Goal: Task Accomplishment & Management: Manage account settings

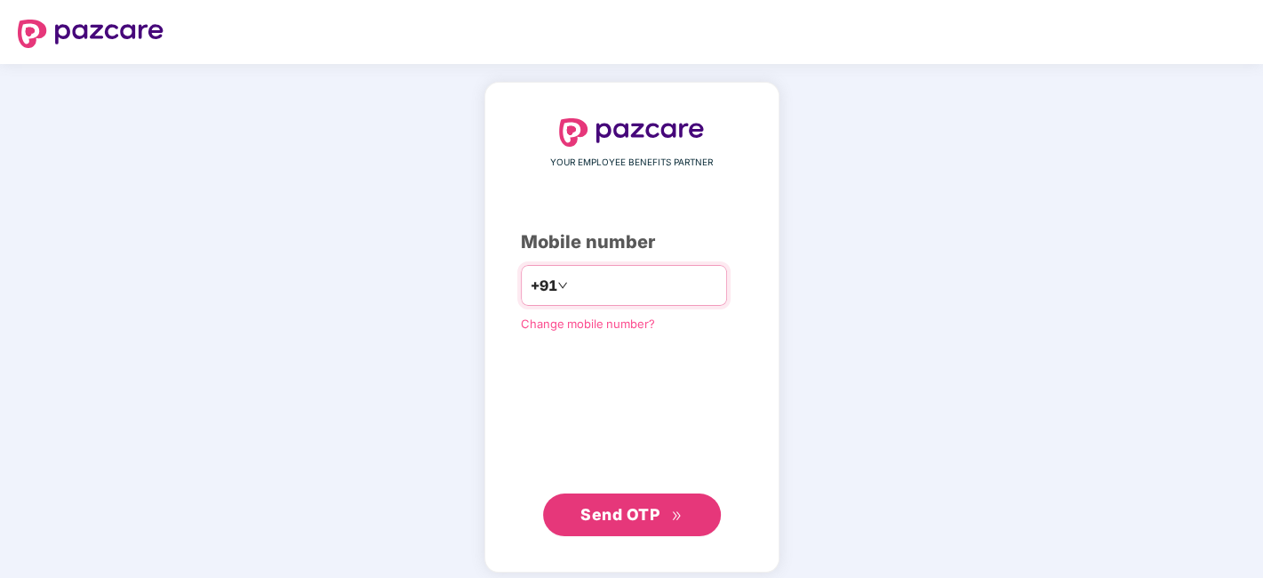
type input "**********"
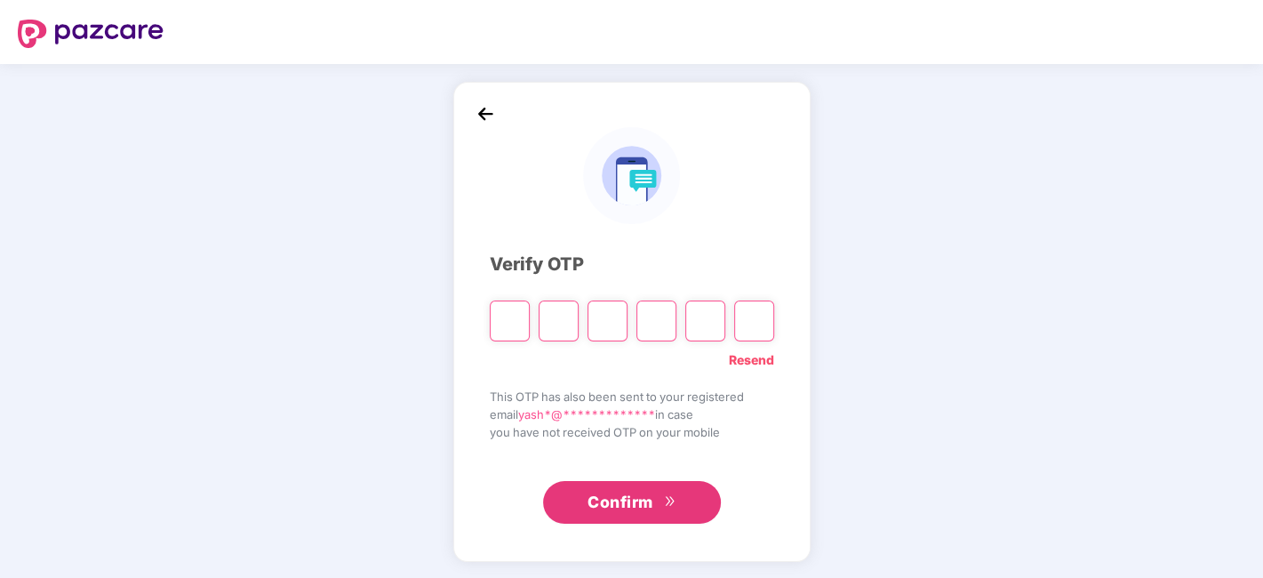
type input "*"
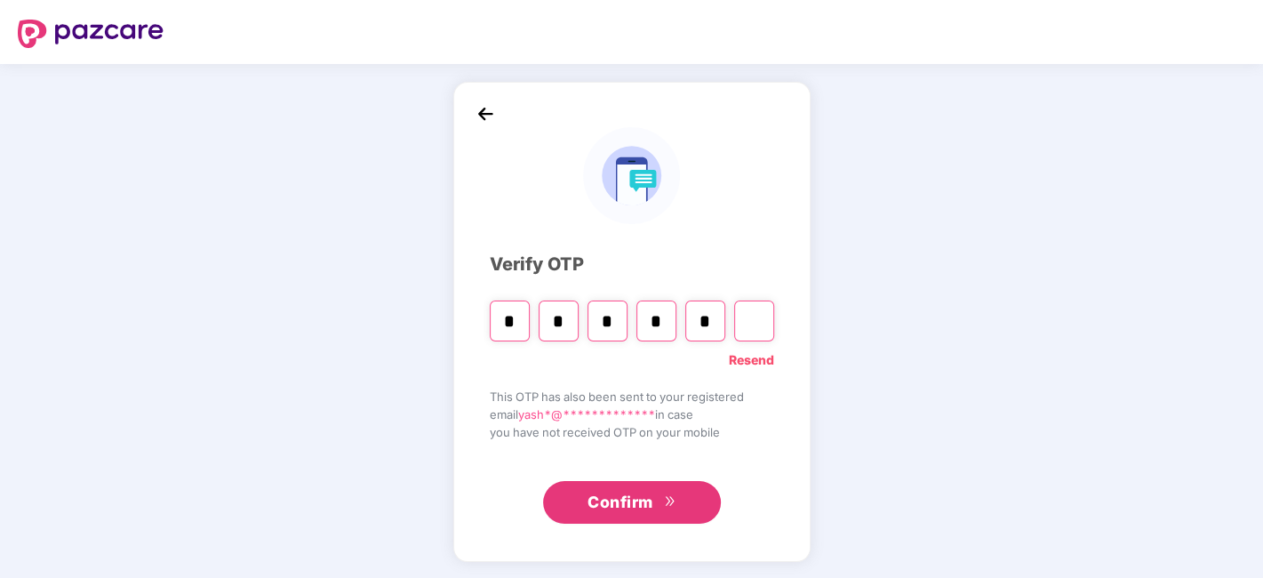
type input "*"
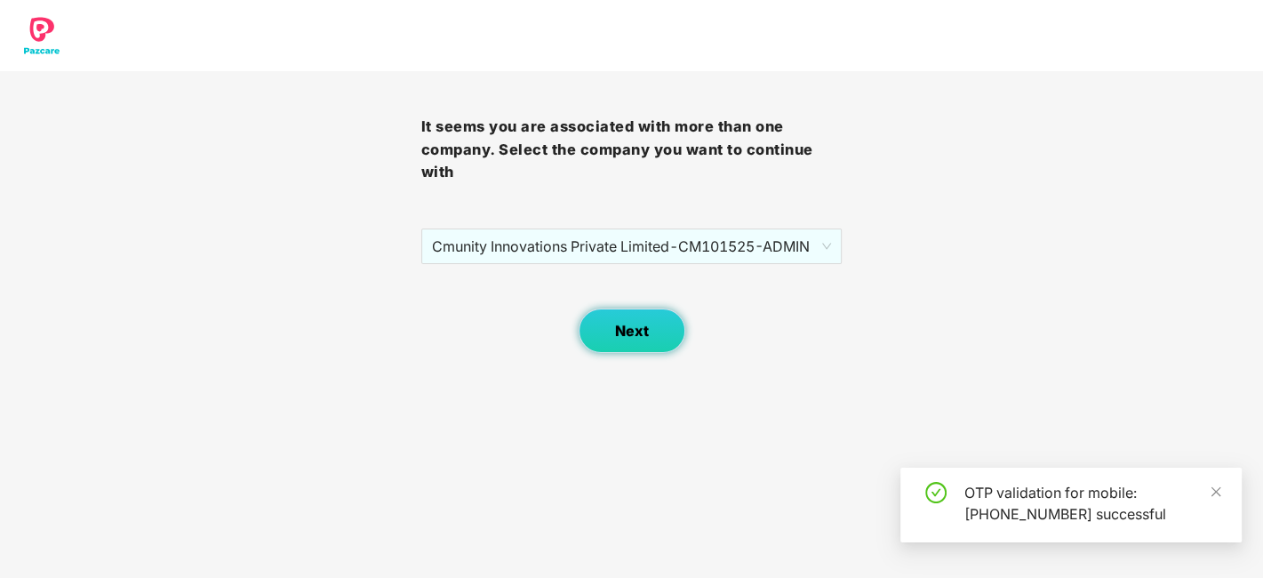
click at [638, 339] on button "Next" at bounding box center [632, 331] width 107 height 44
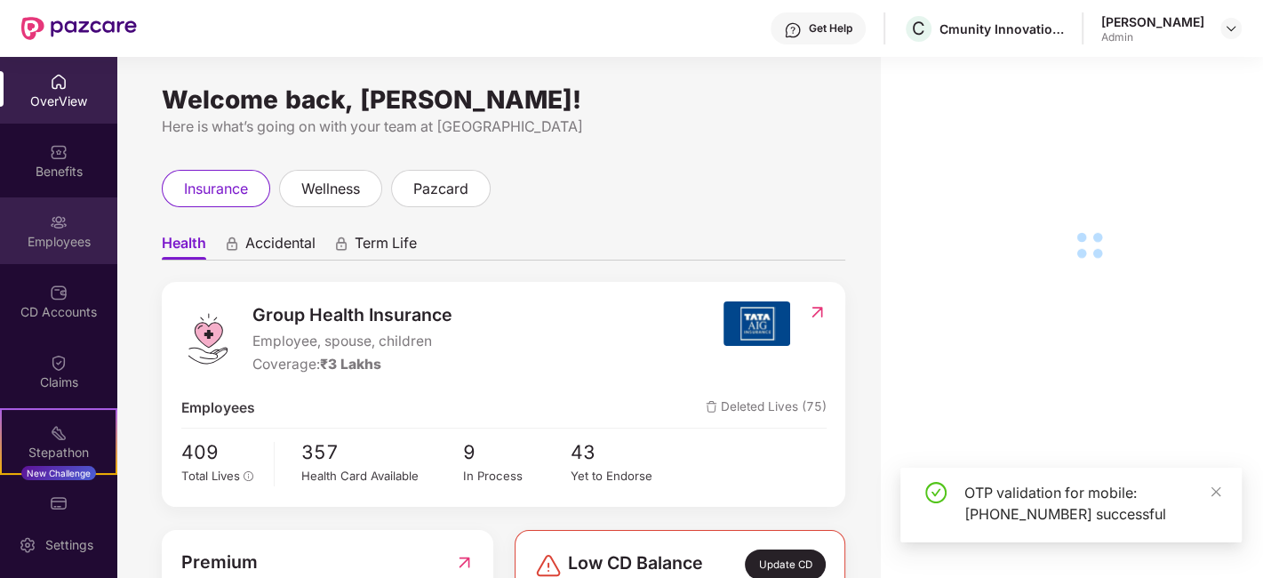
click at [14, 225] on div "Employees" at bounding box center [58, 230] width 117 height 67
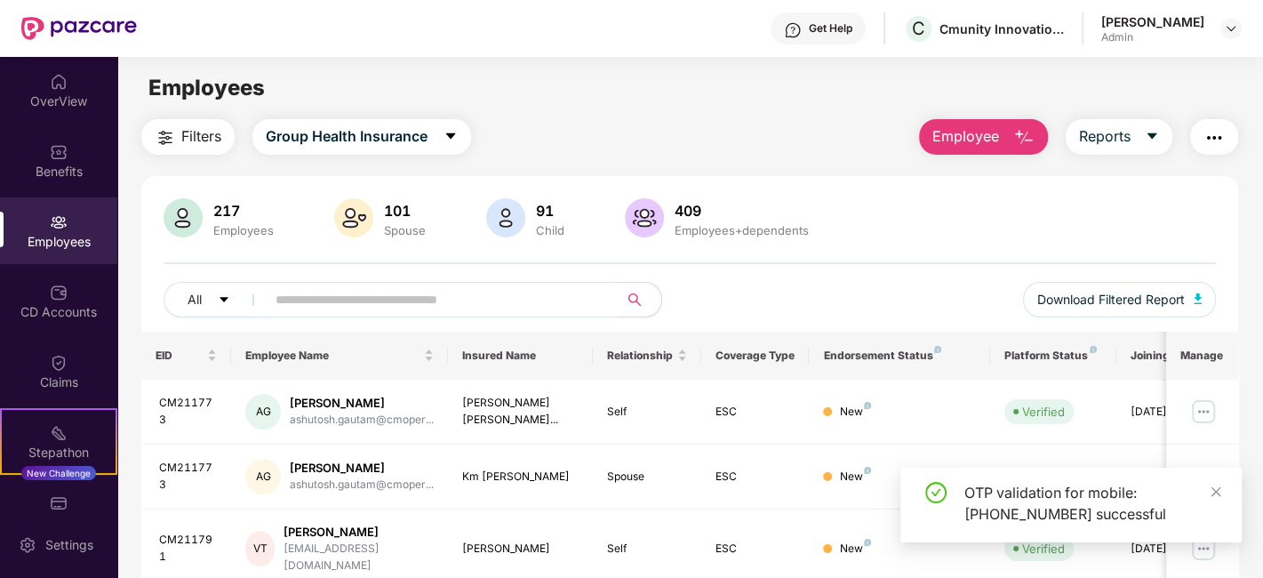
click at [380, 309] on input "text" at bounding box center [435, 299] width 319 height 27
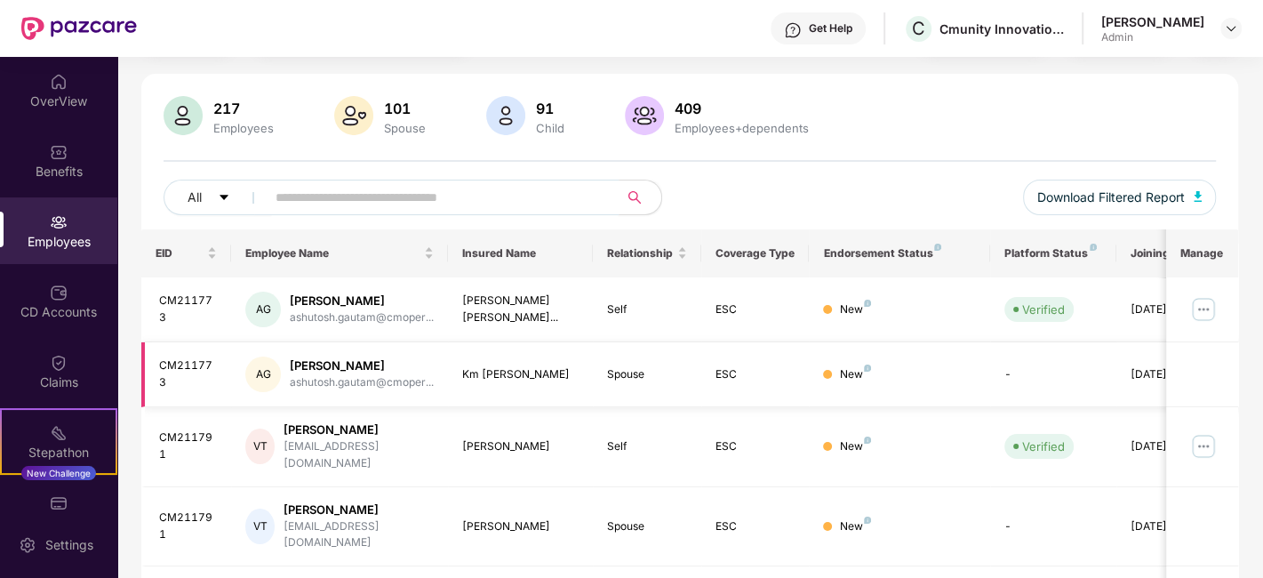
scroll to position [102, 0]
click at [1229, 309] on td at bounding box center [1203, 309] width 72 height 65
click at [1209, 309] on img at bounding box center [1204, 309] width 28 height 28
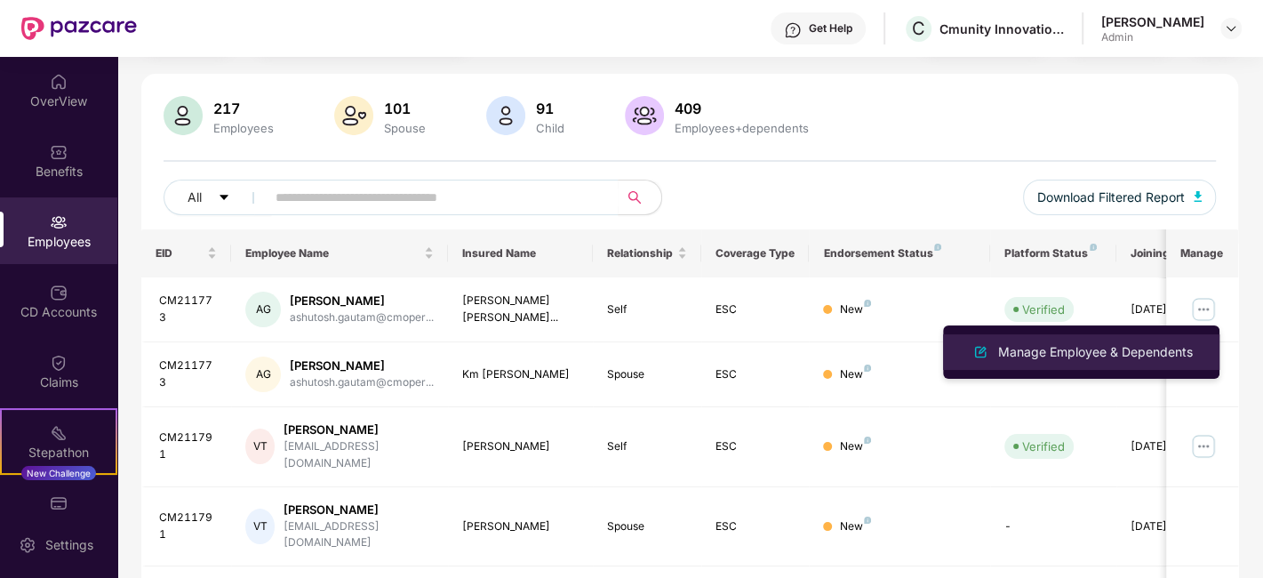
click at [1175, 338] on li "Manage Employee & Dependents" at bounding box center [1081, 352] width 277 height 36
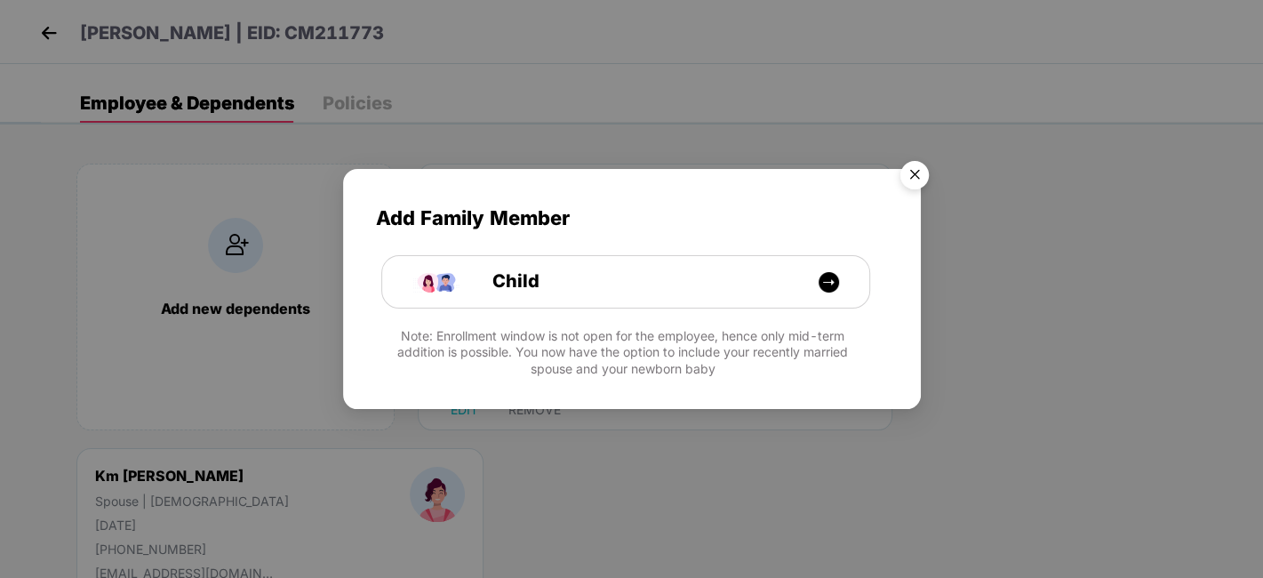
click at [912, 161] on img "Close" at bounding box center [915, 178] width 50 height 50
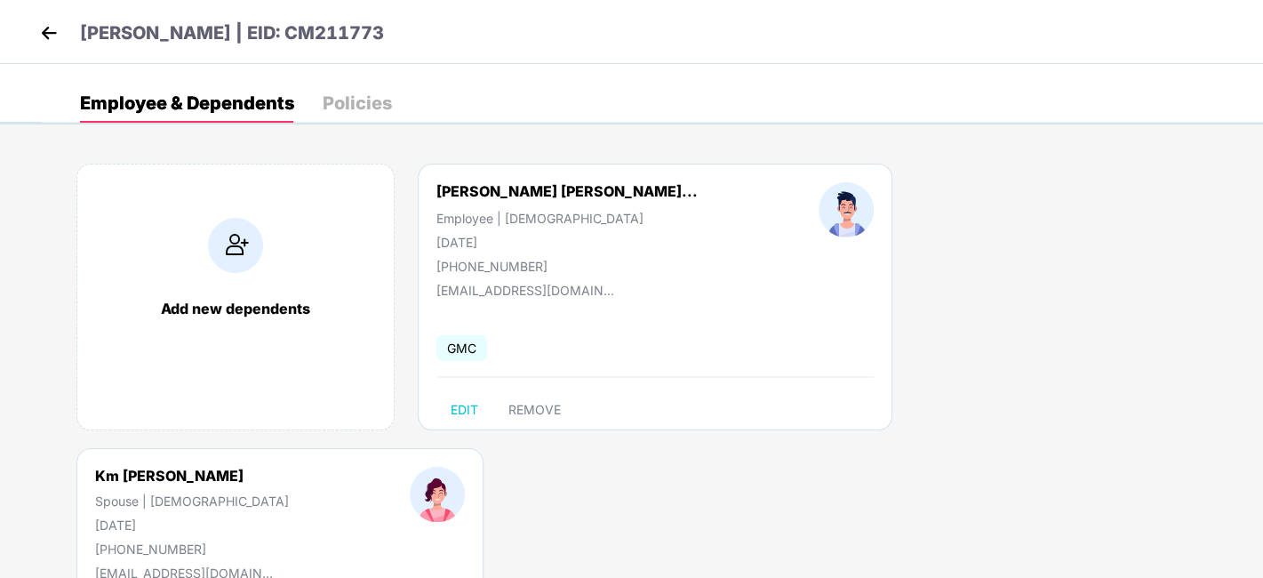
click at [36, 31] on img at bounding box center [49, 33] width 27 height 27
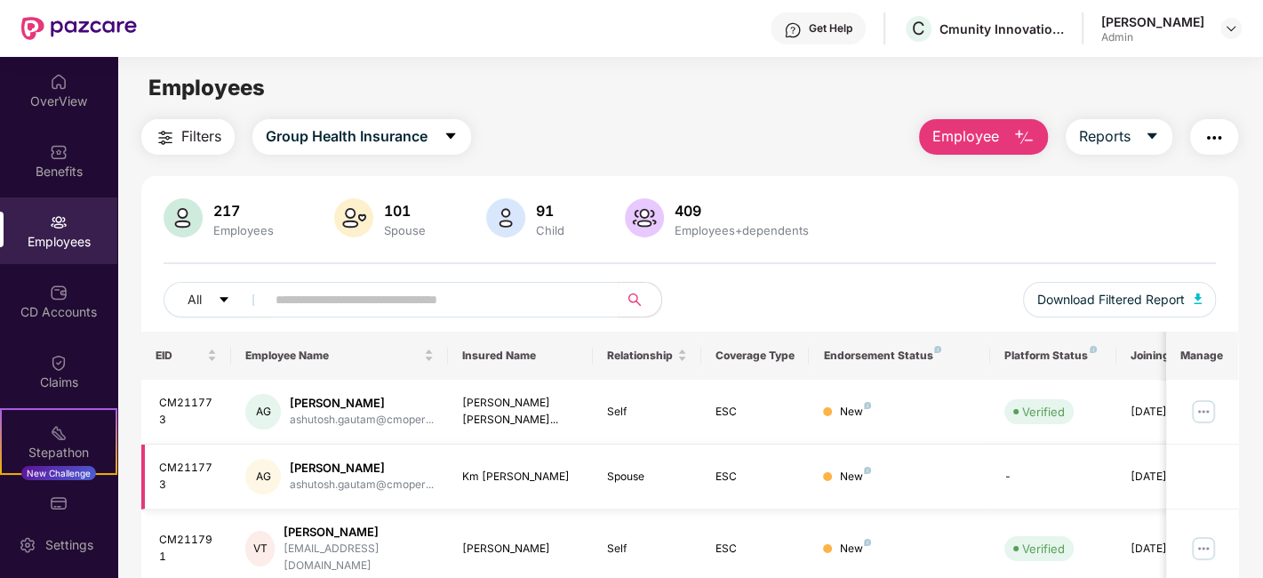
scroll to position [127, 0]
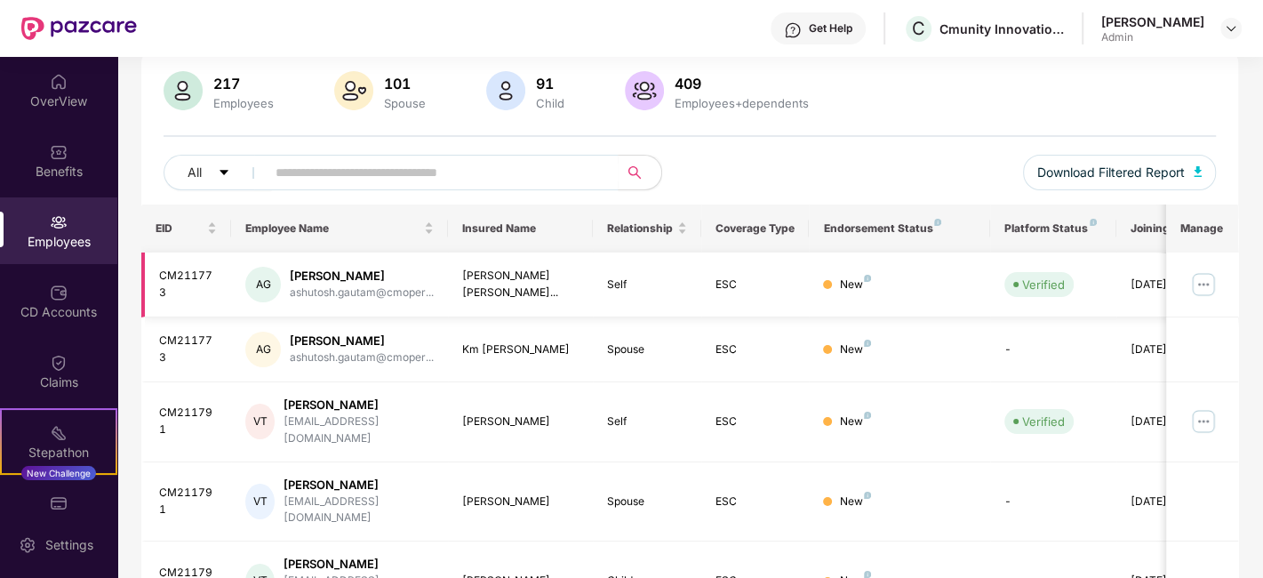
click at [1195, 283] on img at bounding box center [1204, 284] width 28 height 28
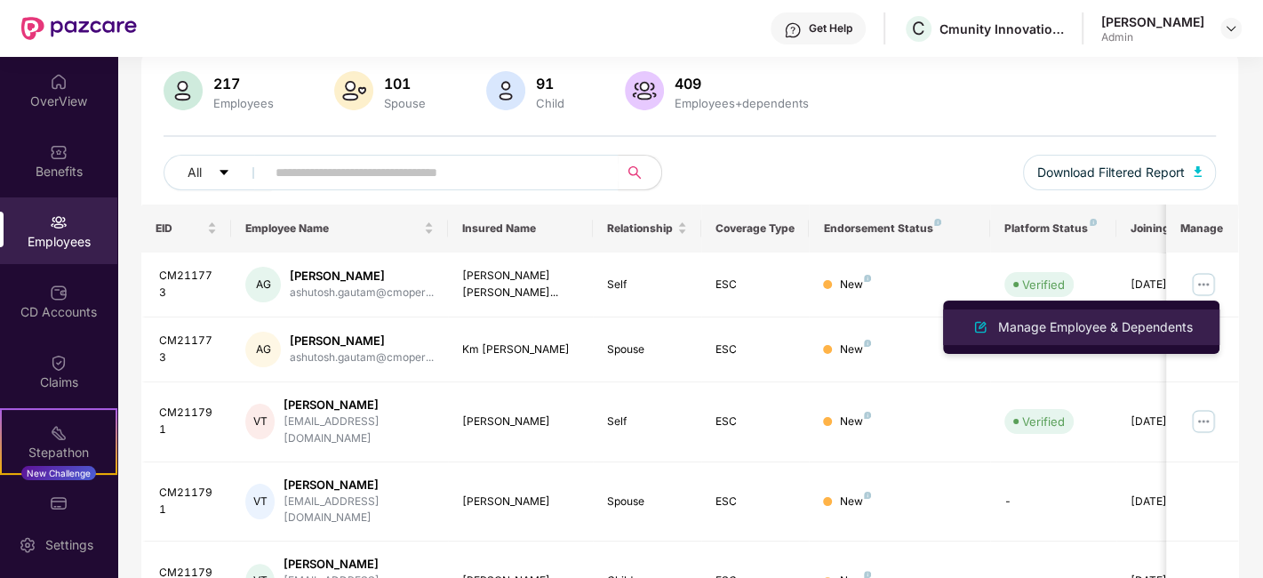
click at [1180, 315] on li "Manage Employee & Dependents" at bounding box center [1081, 327] width 277 height 36
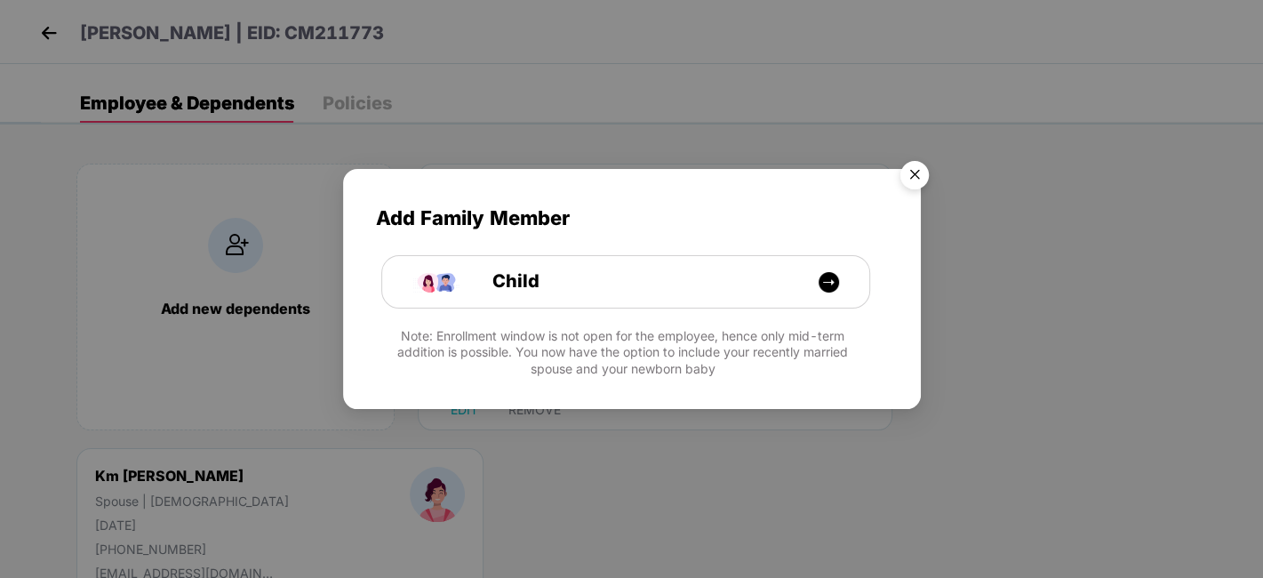
click at [932, 170] on img "Close" at bounding box center [915, 178] width 50 height 50
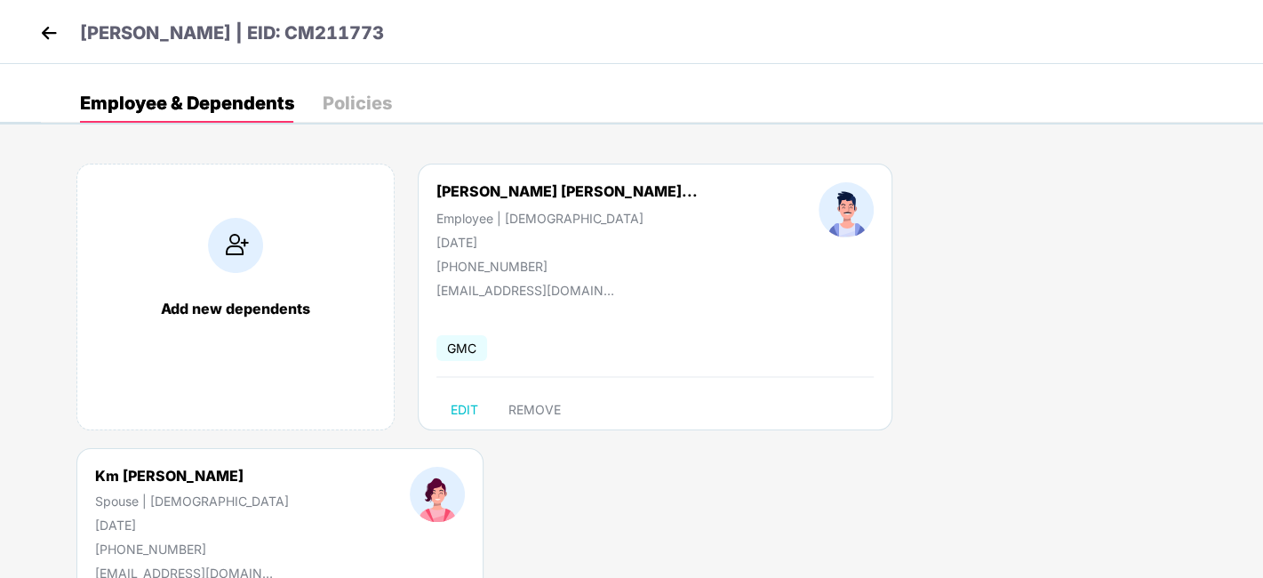
click at [310, 112] on div "Employee & Dependents Policies" at bounding box center [236, 103] width 312 height 39
click at [323, 109] on div "Policies" at bounding box center [357, 103] width 69 height 18
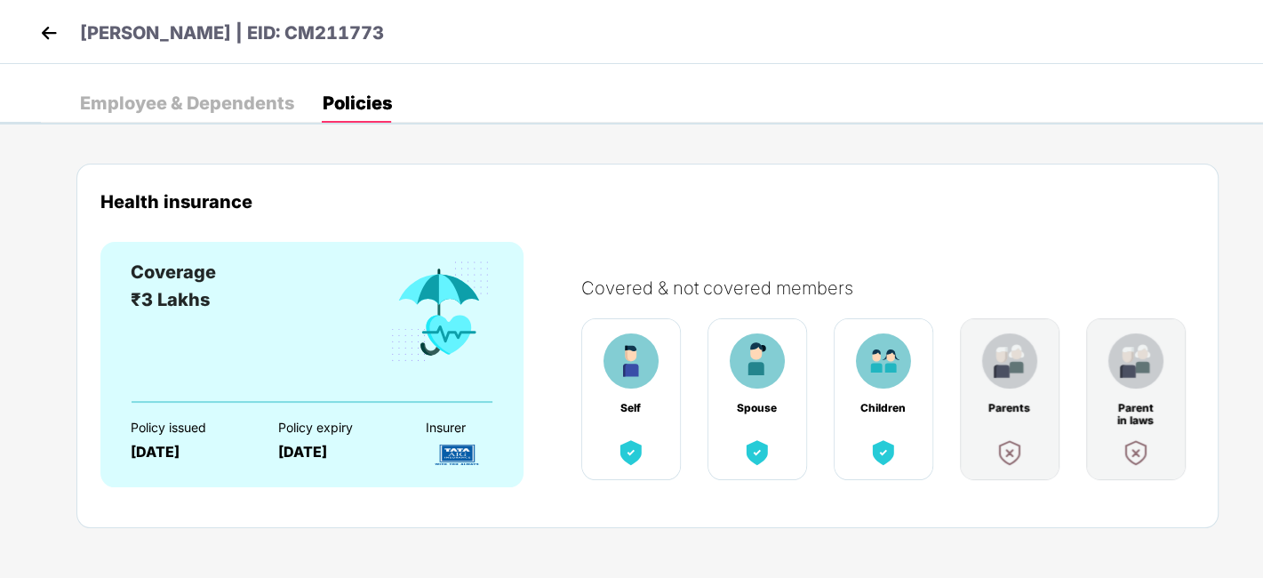
click at [225, 105] on div "Employee & Dependents" at bounding box center [187, 103] width 214 height 18
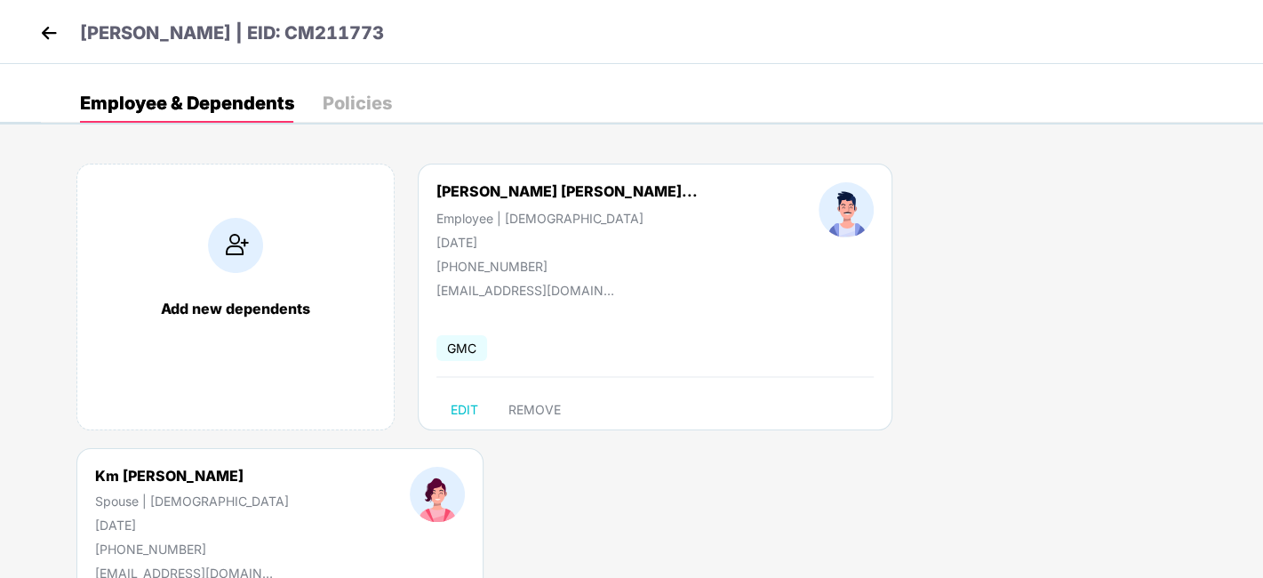
click at [371, 112] on div "Policies" at bounding box center [357, 103] width 69 height 18
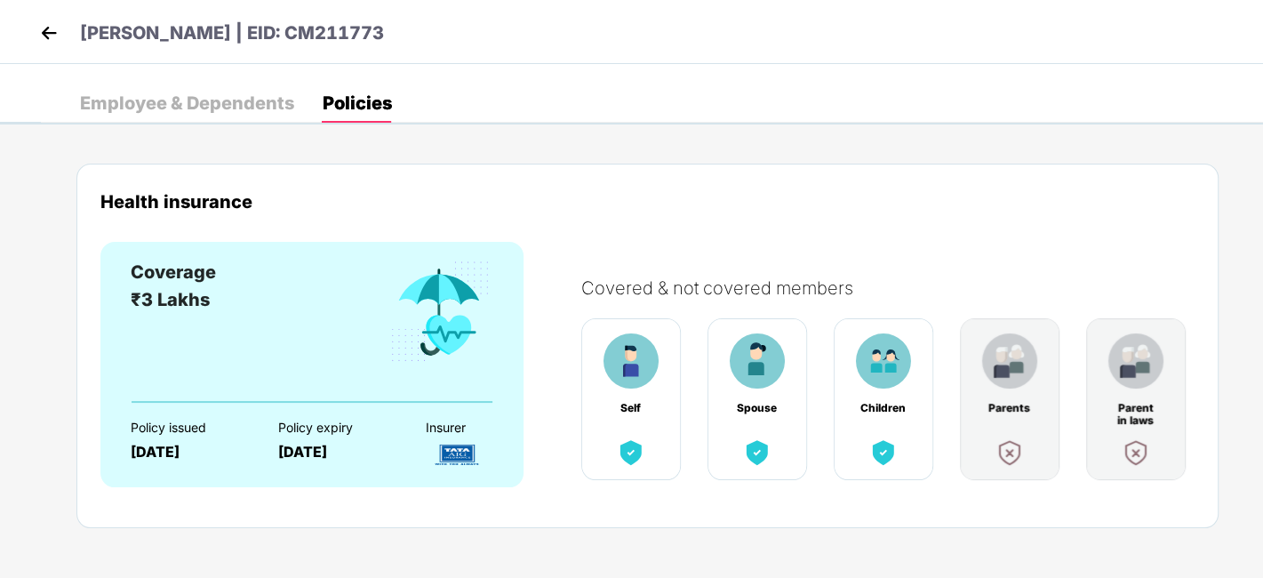
click at [188, 114] on div "Employee & Dependents" at bounding box center [187, 103] width 214 height 39
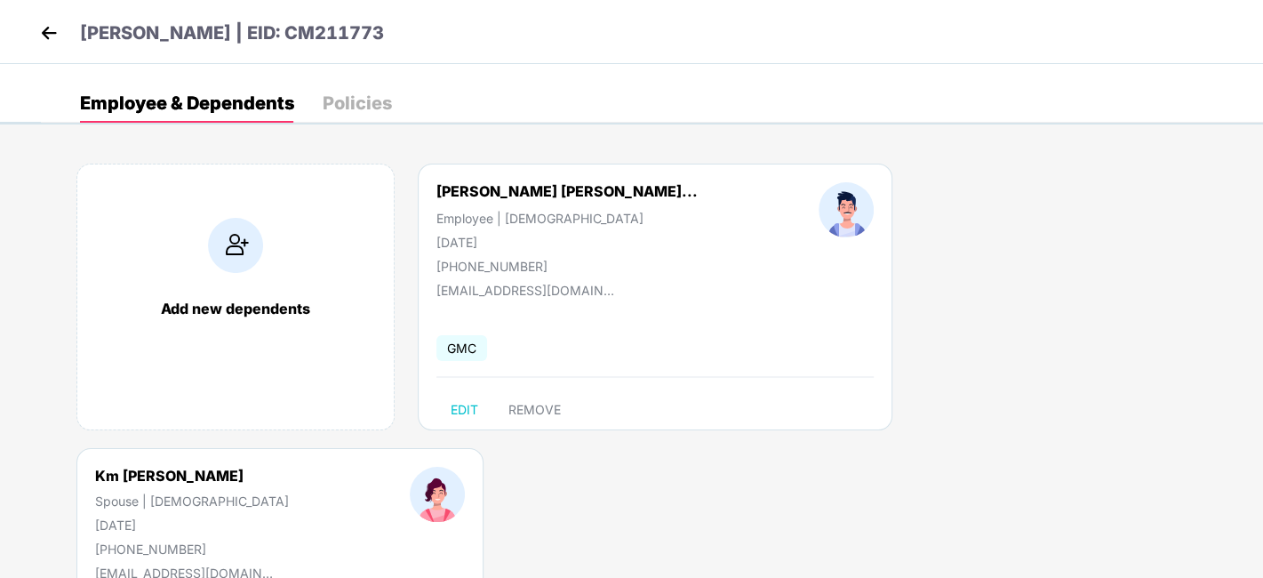
click at [45, 31] on img at bounding box center [49, 33] width 27 height 27
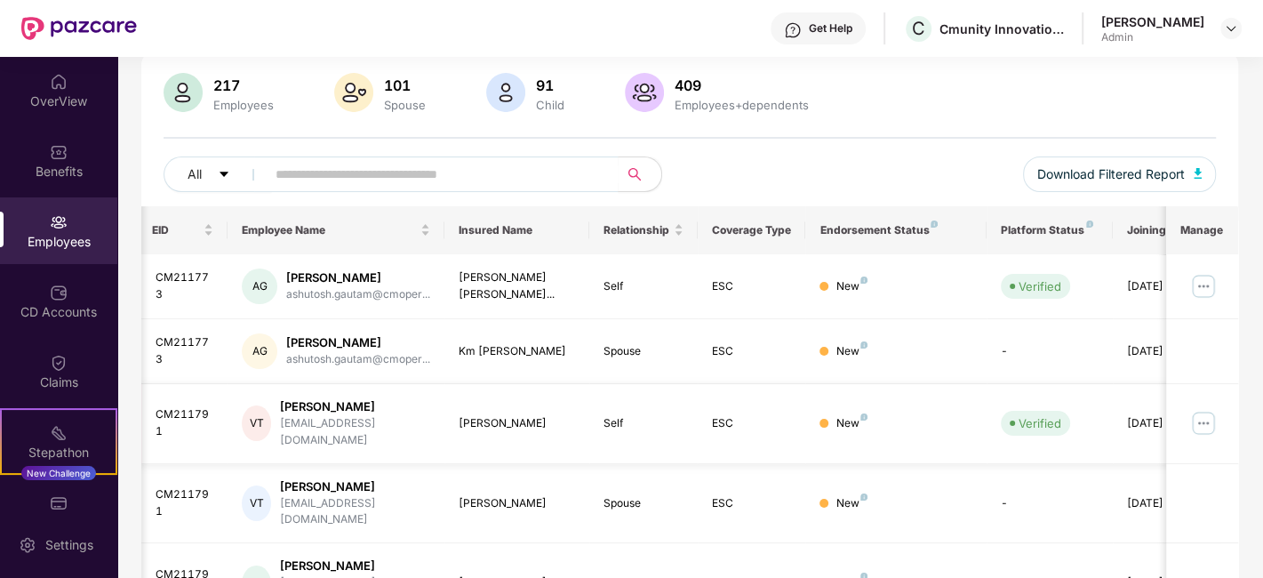
scroll to position [124, 0]
